Goal: Check status: Check status

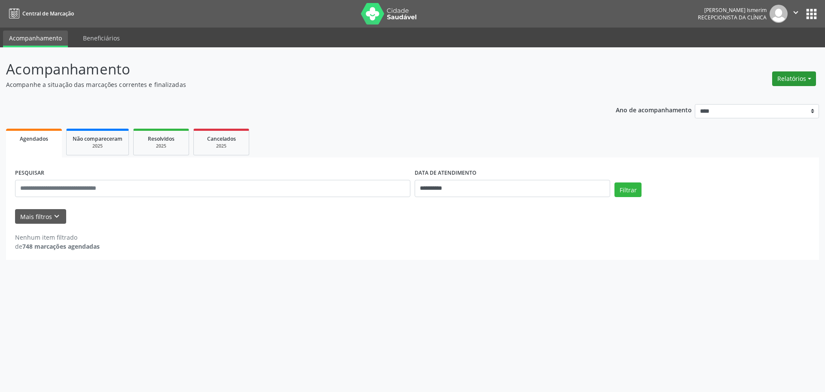
click at [809, 82] on button "Relatórios" at bounding box center [794, 78] width 44 height 15
click at [769, 97] on link "Agendamentos" at bounding box center [770, 97] width 92 height 12
select select "*"
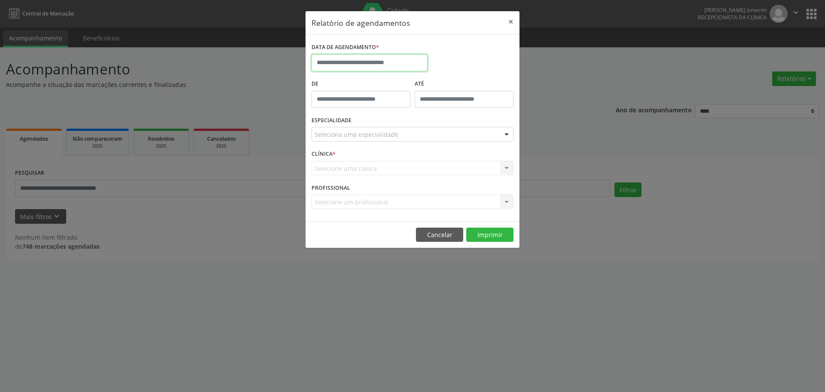
click at [365, 62] on input "text" at bounding box center [370, 62] width 116 height 17
click at [376, 178] on span "27" at bounding box center [377, 176] width 17 height 17
type input "**********"
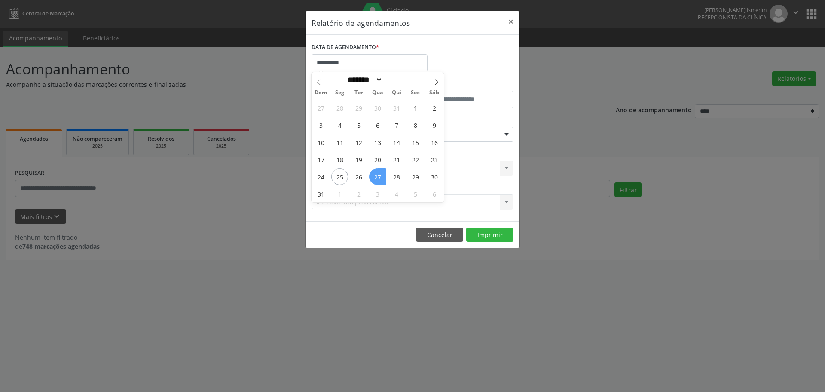
click at [377, 177] on span "27" at bounding box center [377, 176] width 17 height 17
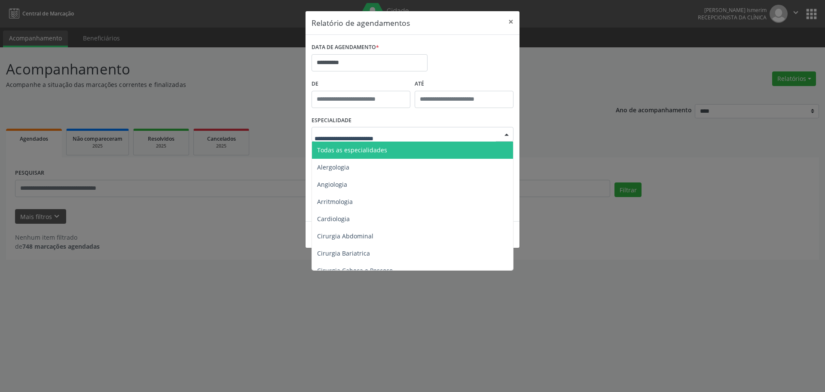
click at [362, 154] on span "Todas as especialidades" at bounding box center [413, 149] width 202 height 17
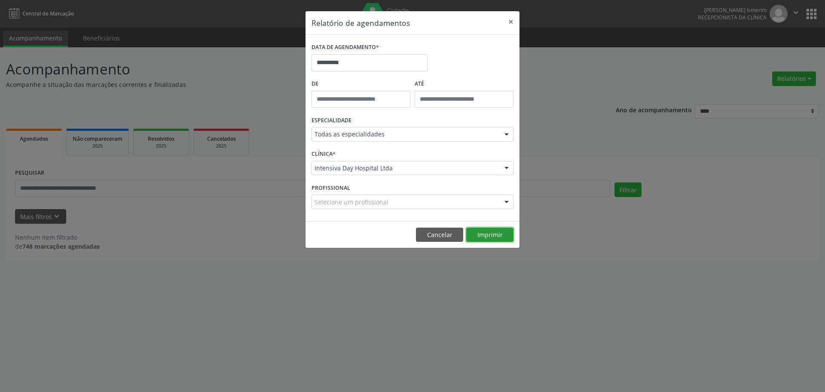
click at [503, 233] on button "Imprimir" at bounding box center [489, 234] width 47 height 15
